Goal: Transaction & Acquisition: Download file/media

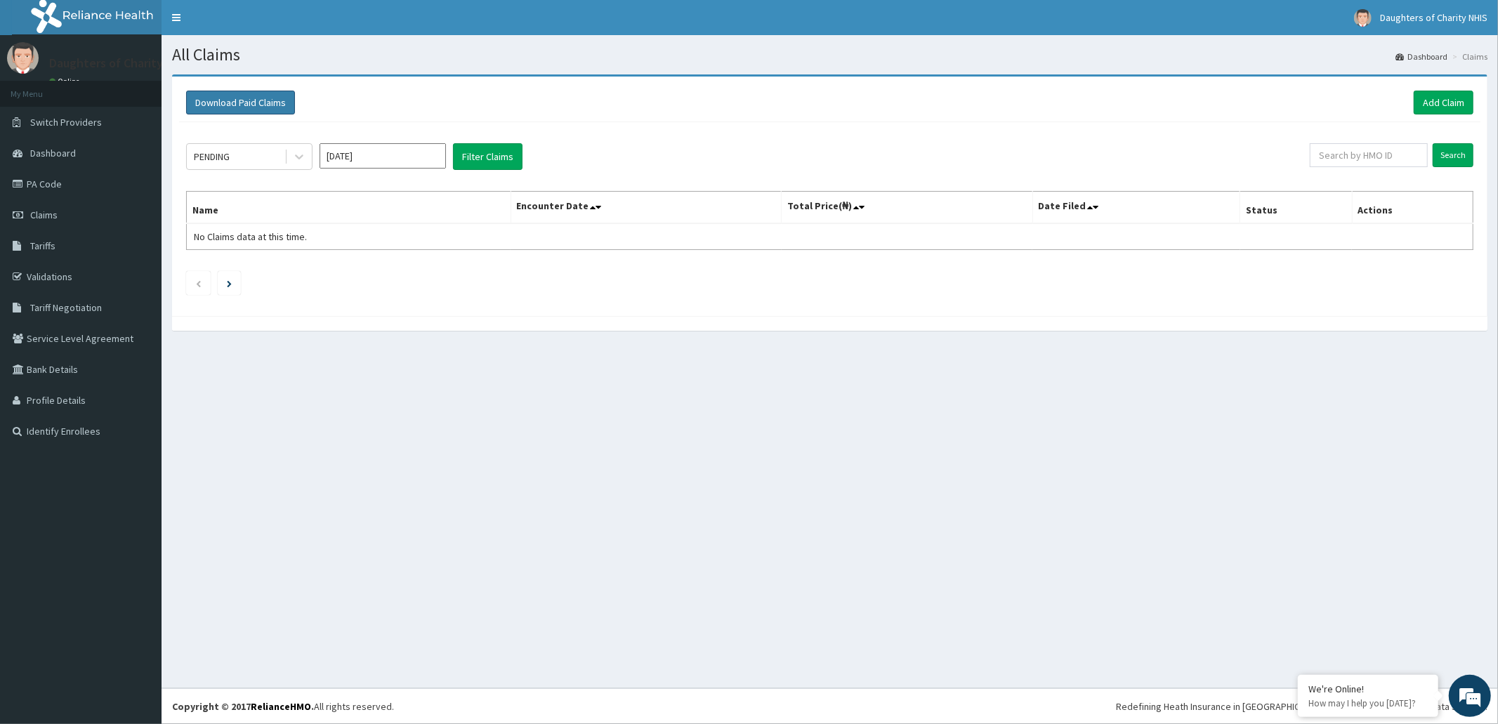
click at [250, 97] on button "Download Paid Claims" at bounding box center [240, 103] width 109 height 24
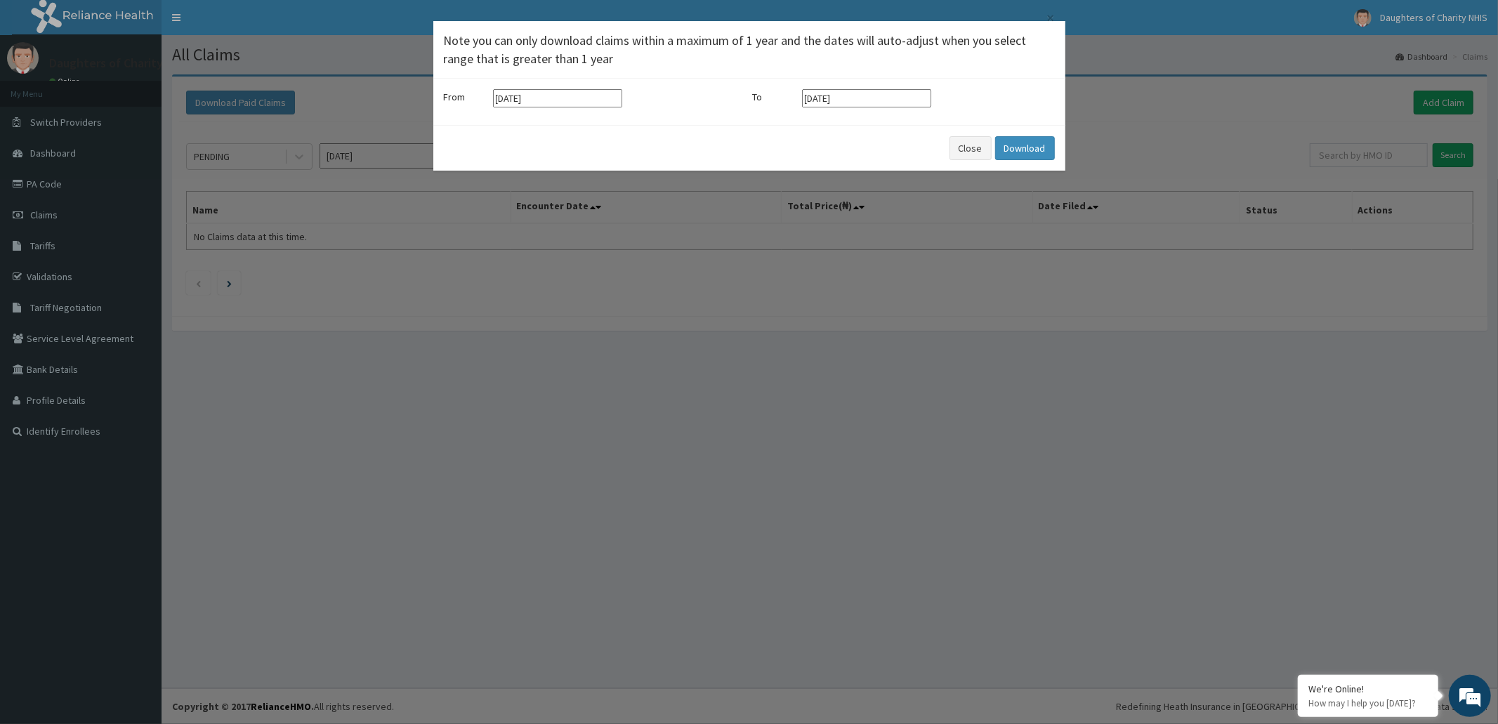
click at [593, 102] on input "[DATE]" at bounding box center [557, 98] width 129 height 18
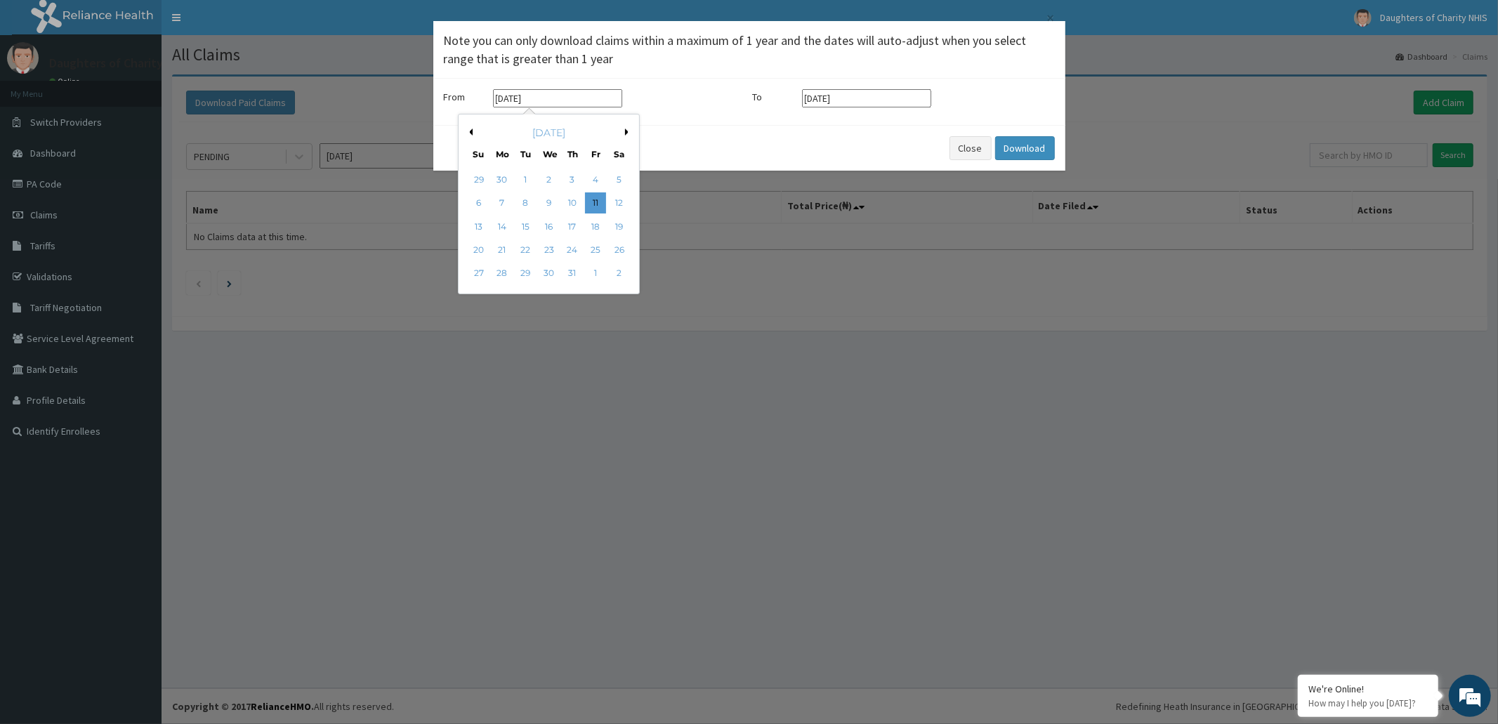
click at [628, 130] on button "Next Month" at bounding box center [628, 132] width 7 height 7
click at [594, 176] on div "1" at bounding box center [595, 179] width 21 height 21
type input "[DATE]"
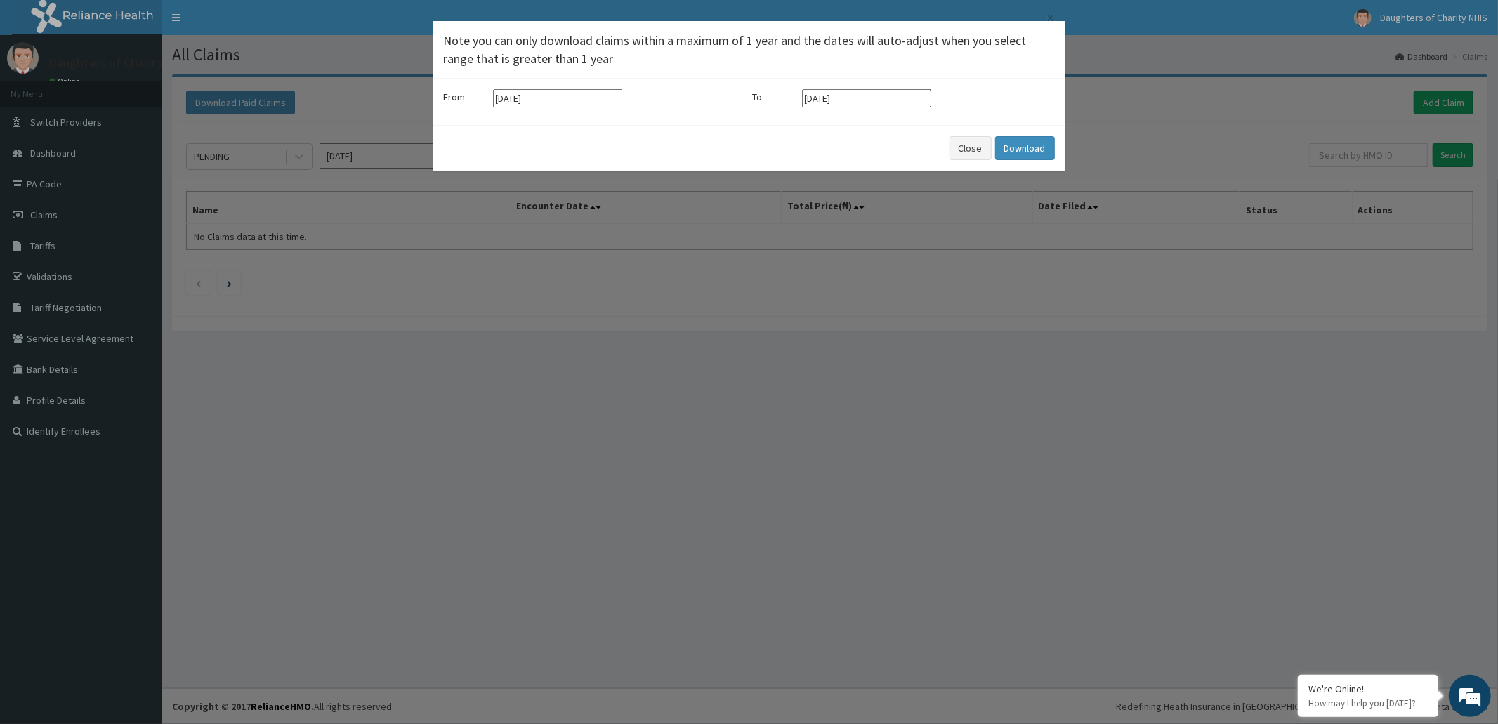
click at [902, 96] on input "[DATE]" at bounding box center [866, 98] width 129 height 18
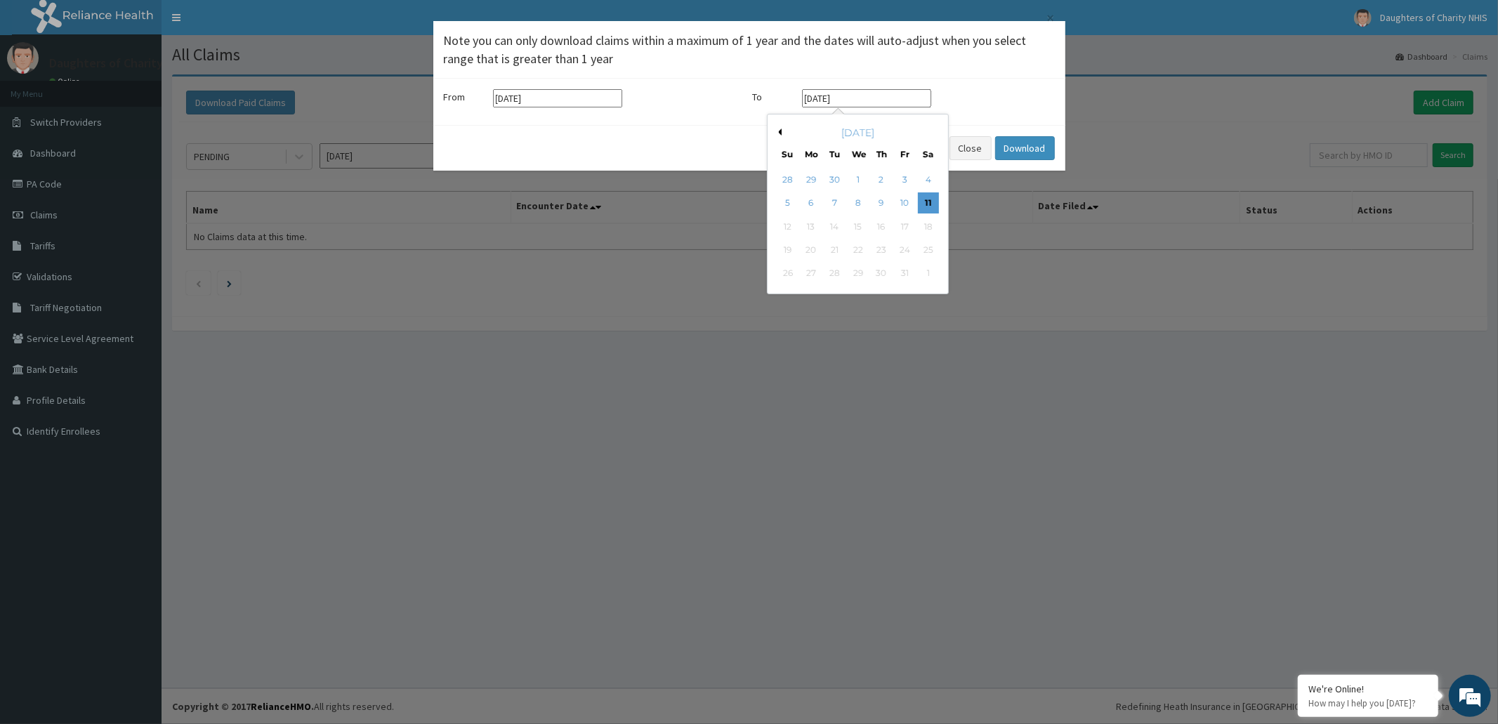
click at [780, 136] on div "[DATE]" at bounding box center [857, 133] width 169 height 14
click at [778, 134] on button "Previous Month" at bounding box center [778, 132] width 7 height 7
click at [783, 293] on div "31" at bounding box center [787, 297] width 21 height 21
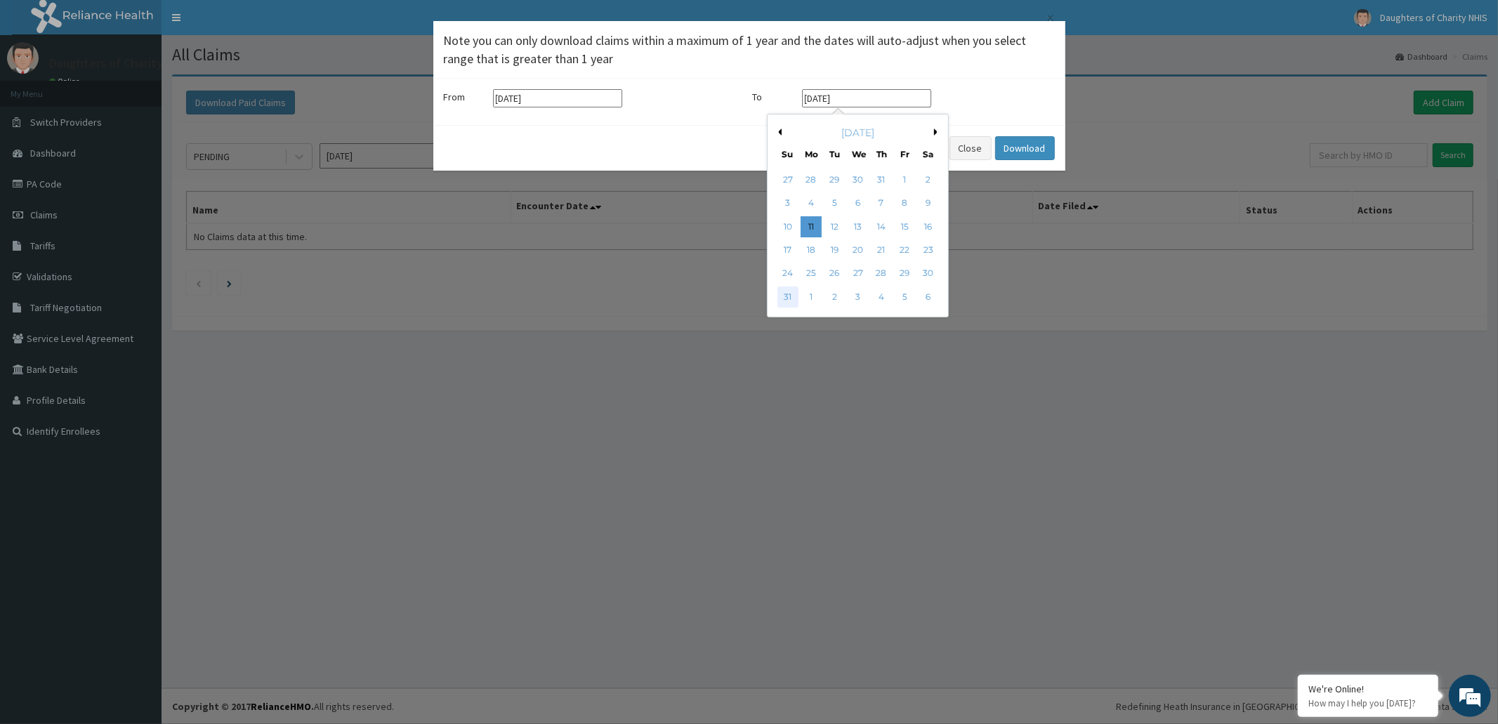
type input "[DATE]"
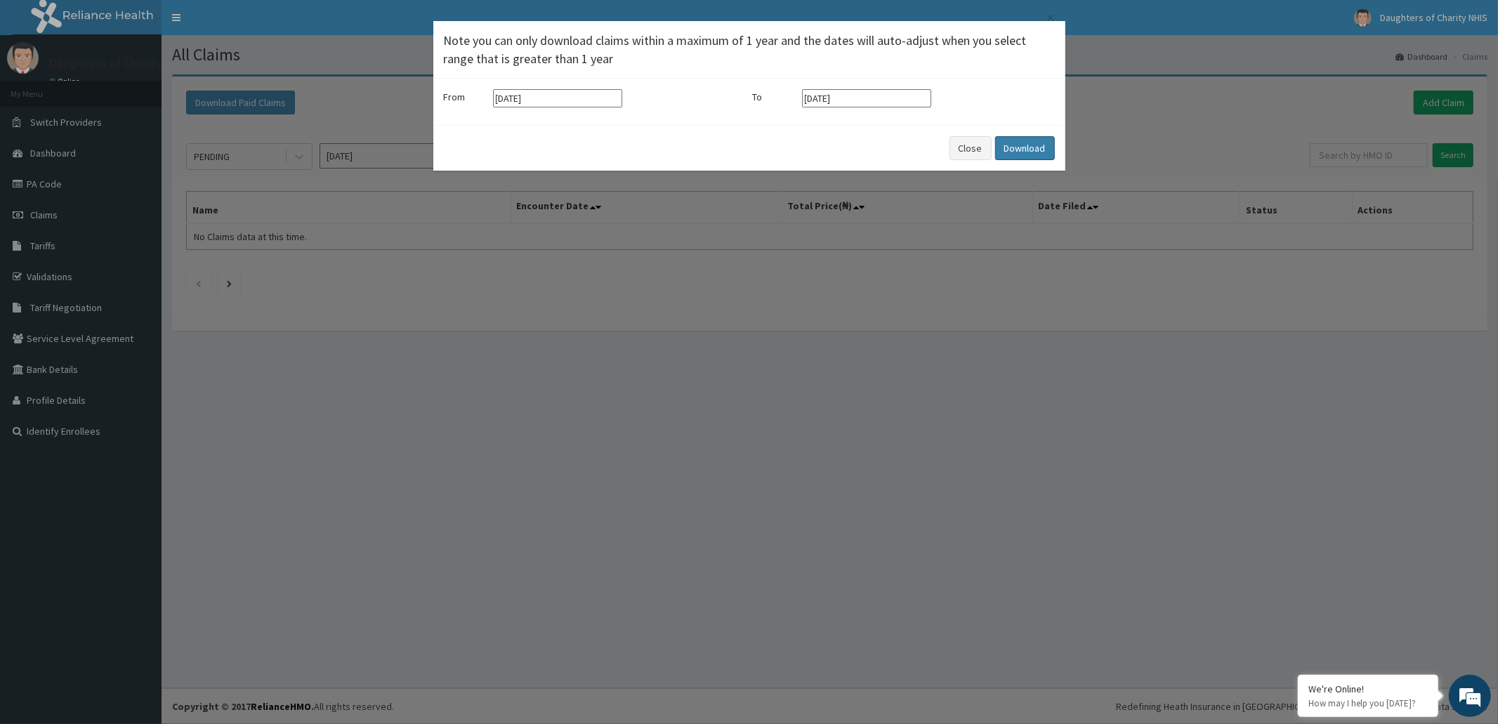
click at [1021, 148] on button "Download" at bounding box center [1025, 148] width 60 height 24
click at [952, 143] on button "Close" at bounding box center [962, 148] width 42 height 24
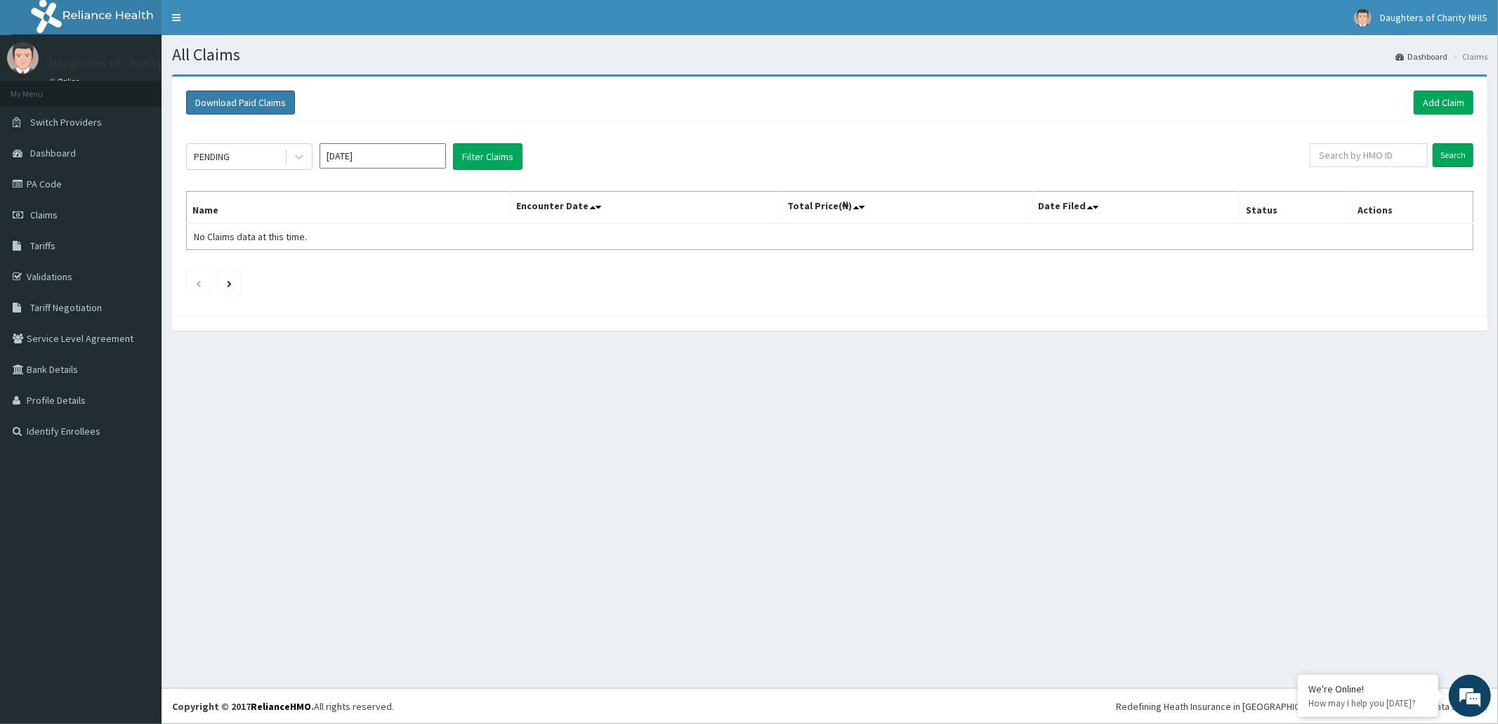
click at [265, 91] on button "Download Paid Claims" at bounding box center [240, 103] width 109 height 24
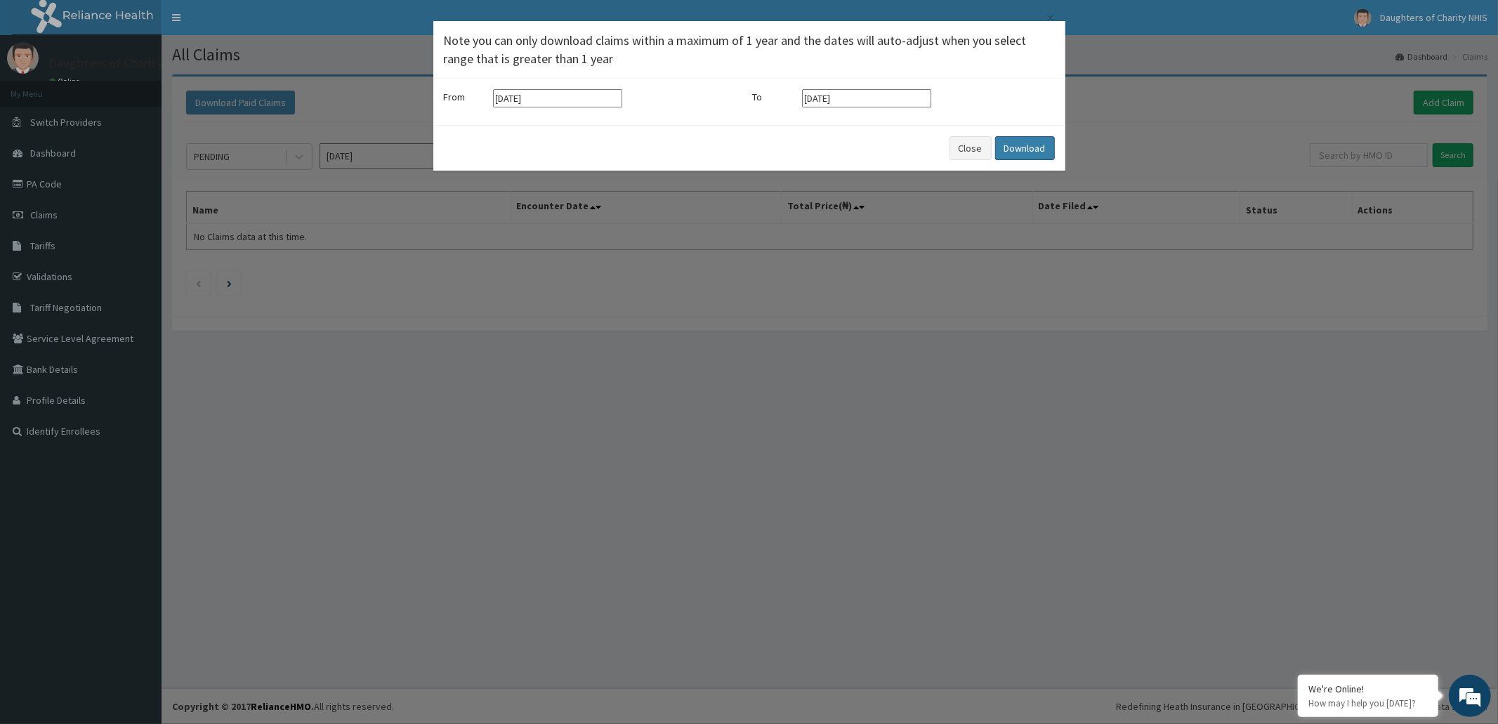
click at [1025, 146] on button "Download" at bounding box center [1025, 148] width 60 height 24
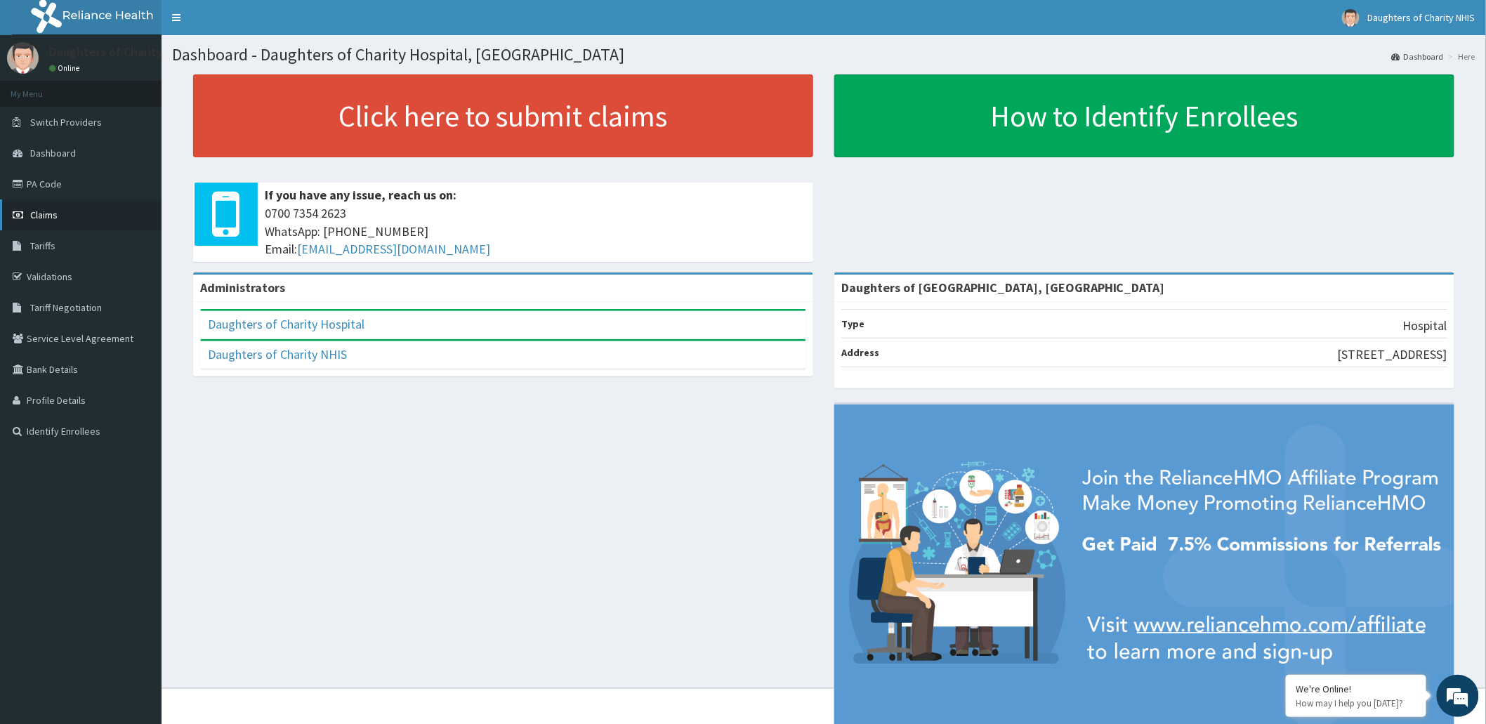
click at [42, 213] on span "Claims" at bounding box center [43, 215] width 27 height 13
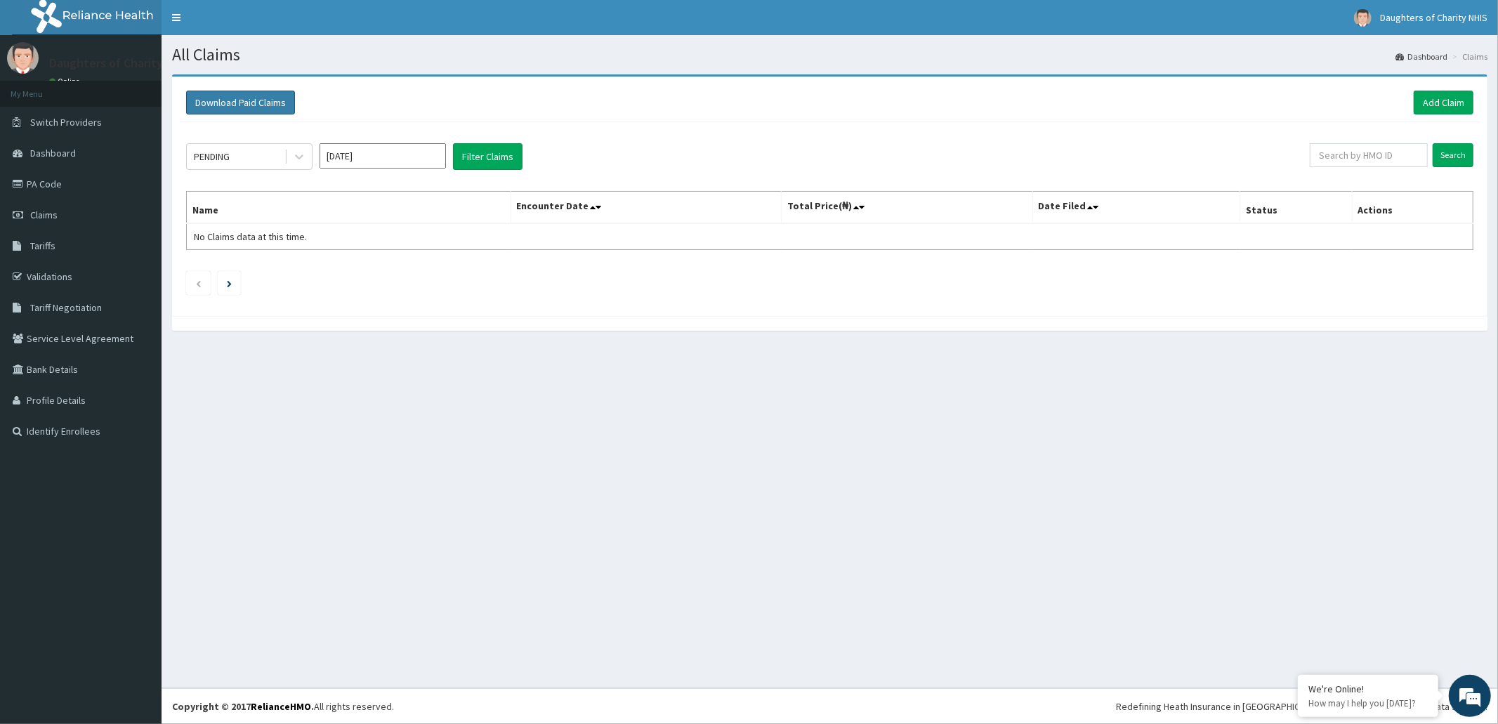
click at [260, 99] on button "Download Paid Claims" at bounding box center [240, 103] width 109 height 24
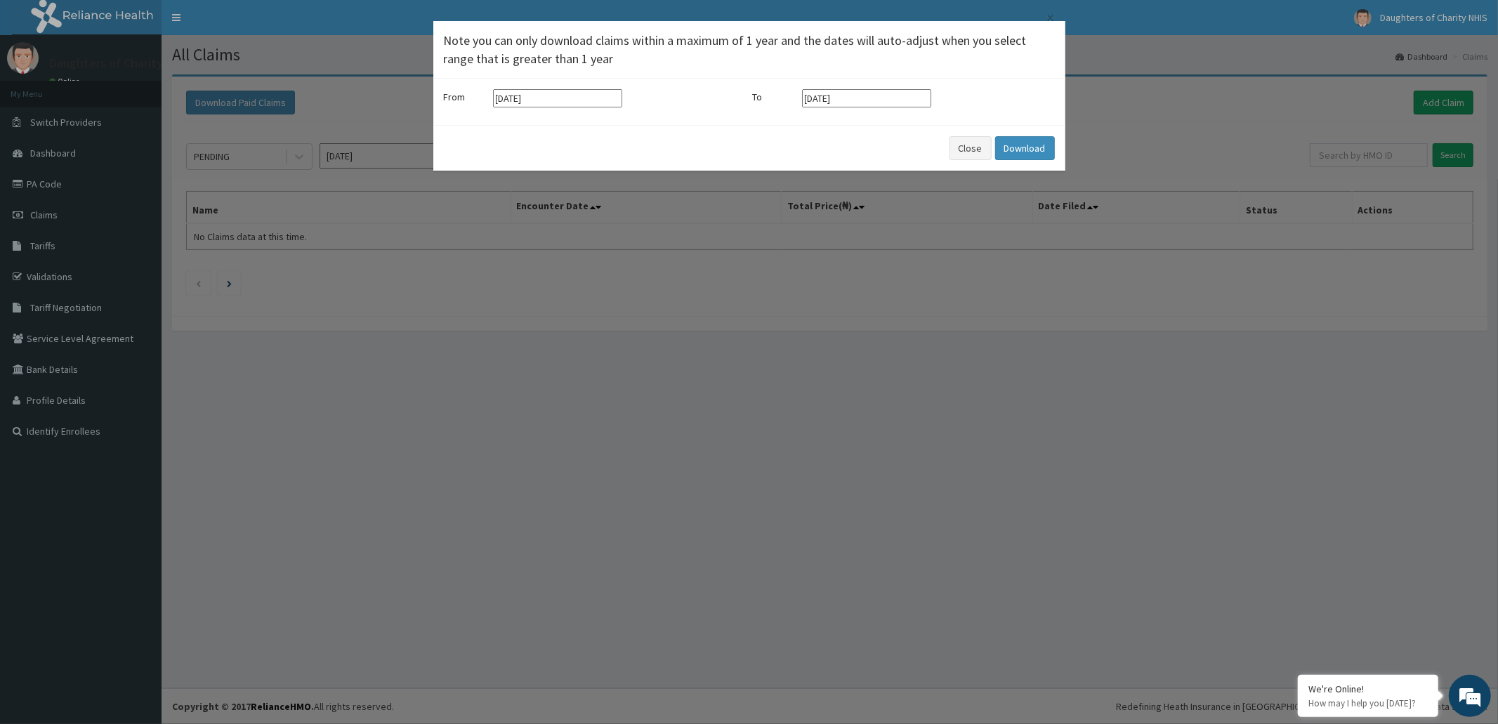
click at [581, 98] on input "[DATE]" at bounding box center [557, 98] width 129 height 18
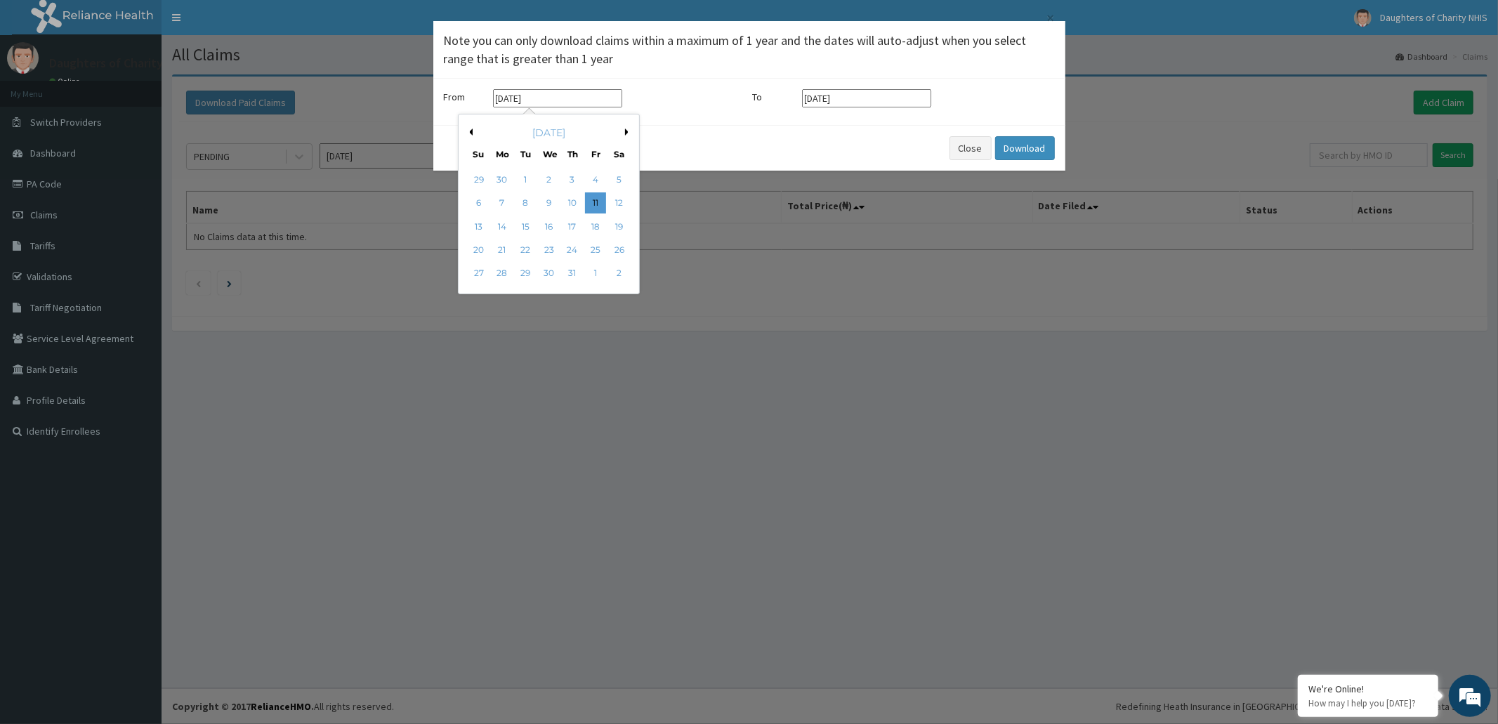
click at [625, 131] on button "Next Month" at bounding box center [628, 132] width 7 height 7
click at [593, 176] on div "1" at bounding box center [595, 179] width 21 height 21
type input "[DATE]"
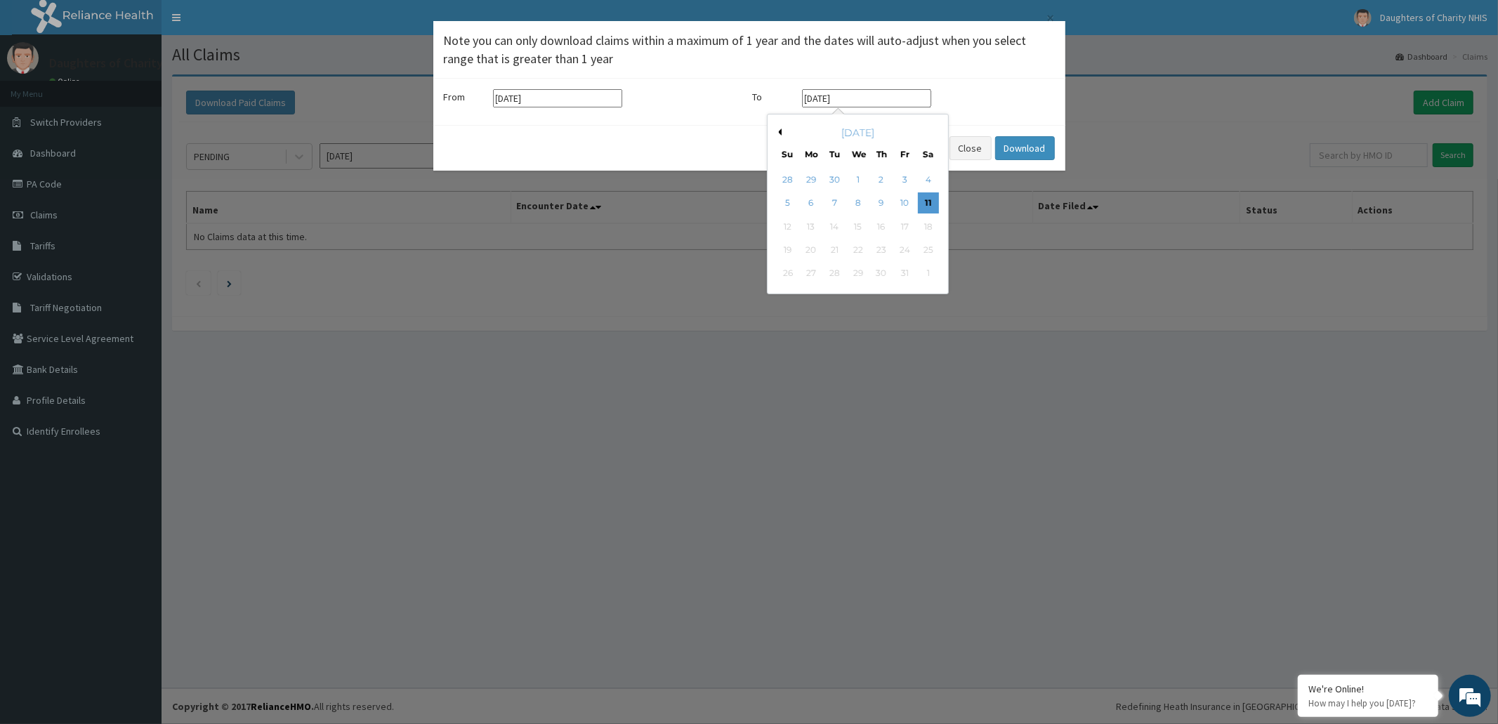
click at [900, 100] on input "[DATE]" at bounding box center [866, 98] width 129 height 18
click at [782, 132] on div "[DATE]" at bounding box center [857, 133] width 169 height 14
click at [780, 131] on button "Previous Month" at bounding box center [778, 132] width 7 height 7
click at [790, 291] on div "31" at bounding box center [787, 297] width 21 height 21
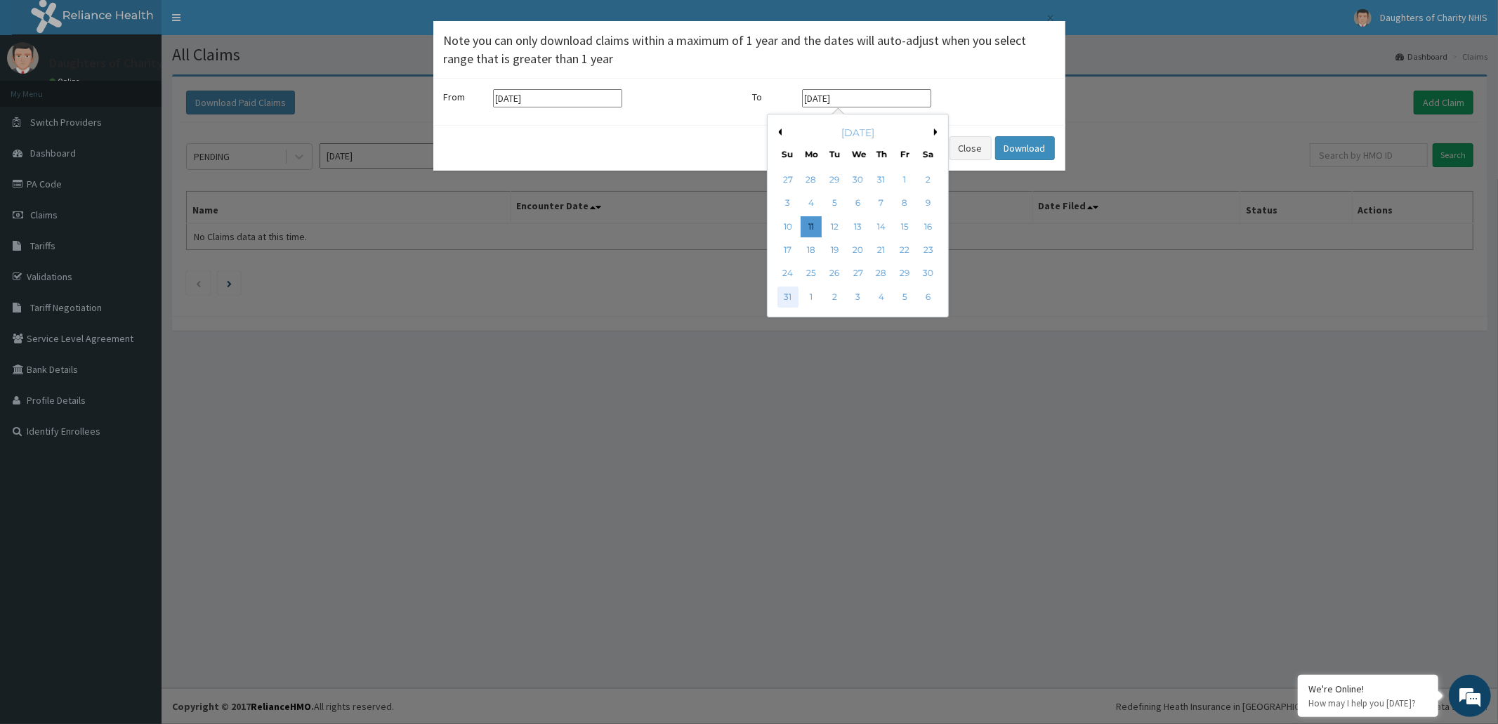
type input "[DATE]"
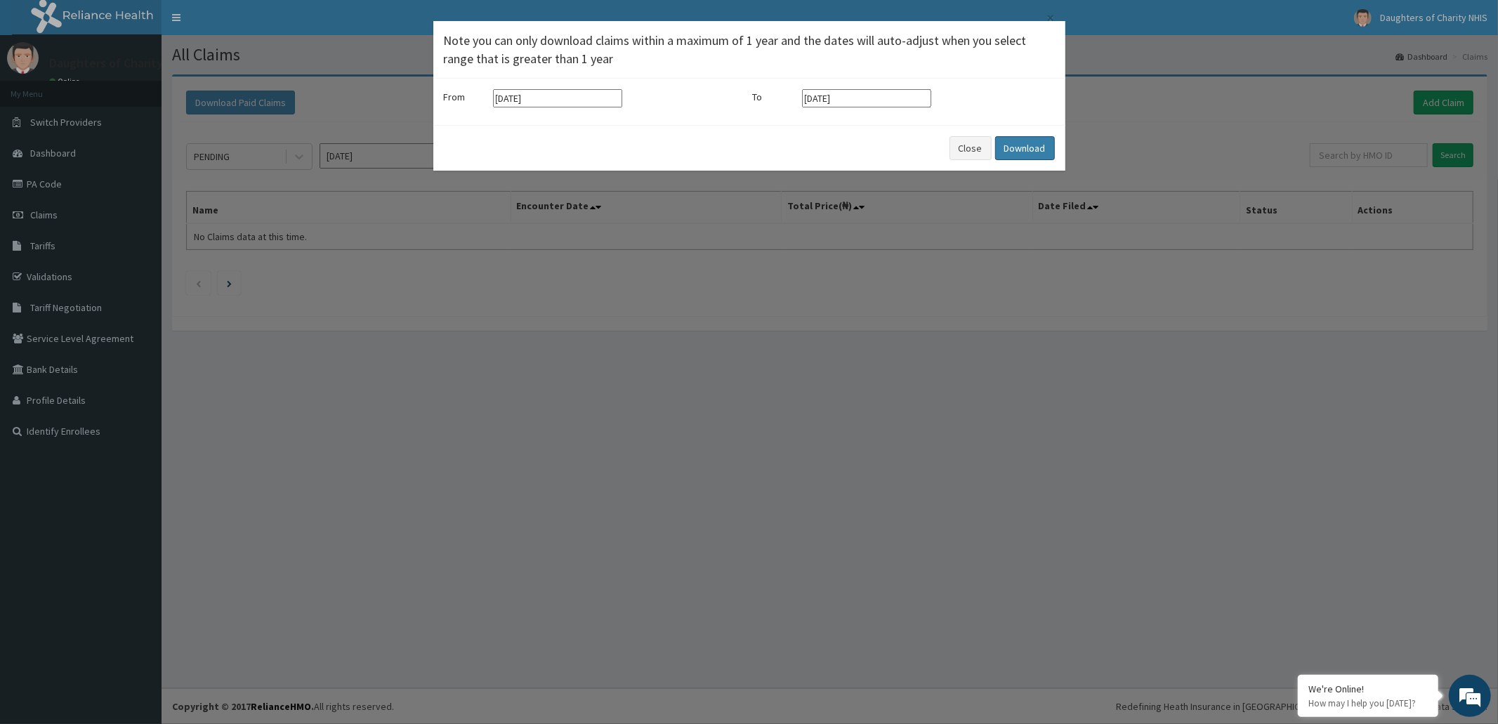
click at [1020, 148] on button "Download" at bounding box center [1025, 148] width 60 height 24
